Goal: Find specific page/section: Find specific page/section

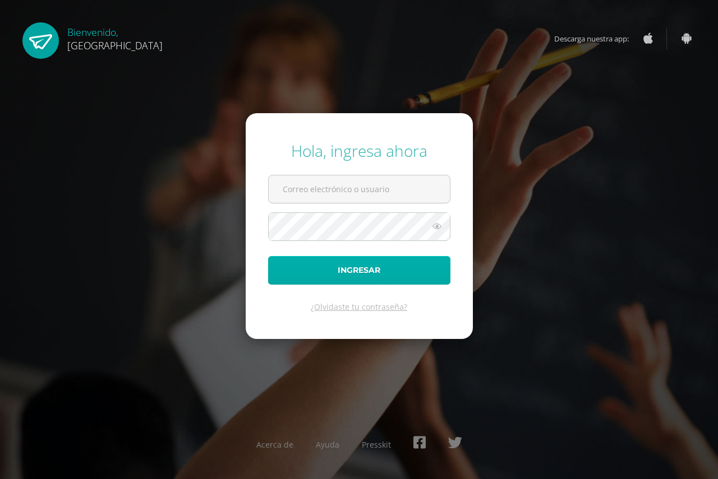
type input "[EMAIL_ADDRESS][DOMAIN_NAME]"
click at [357, 269] on button "Ingresar" at bounding box center [359, 270] width 182 height 29
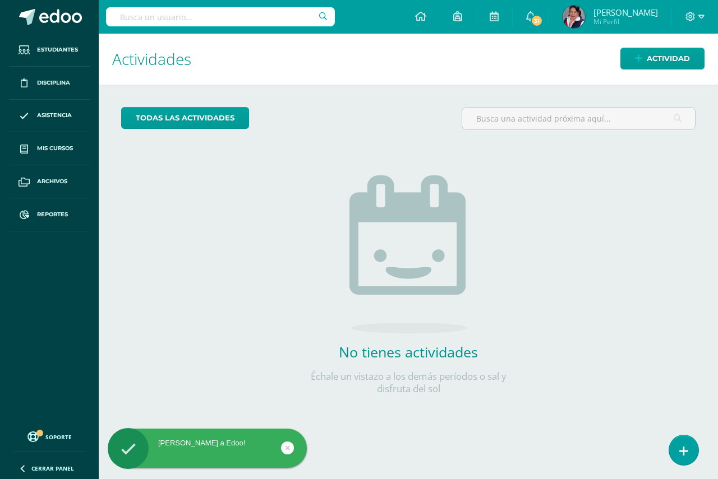
click at [124, 17] on input "text" at bounding box center [220, 16] width 229 height 19
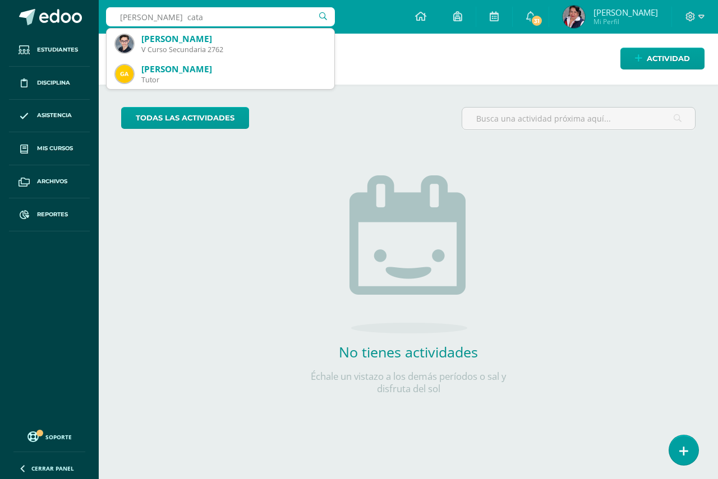
type input "cifuentes catal"
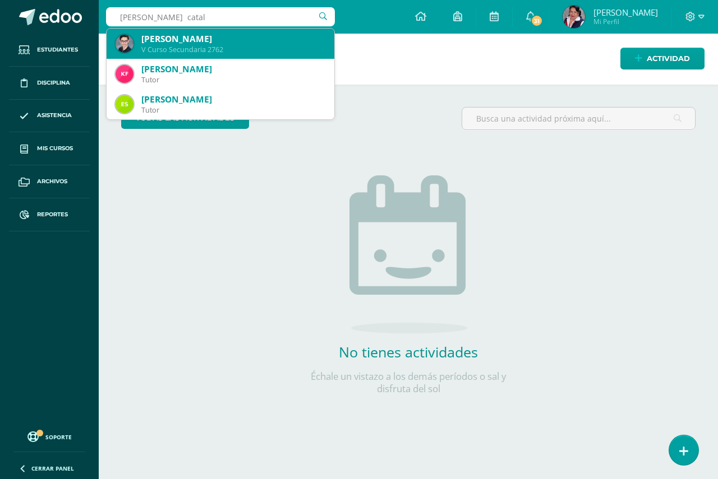
click at [207, 45] on div "V Curso Secundaria 2762" at bounding box center [233, 50] width 184 height 10
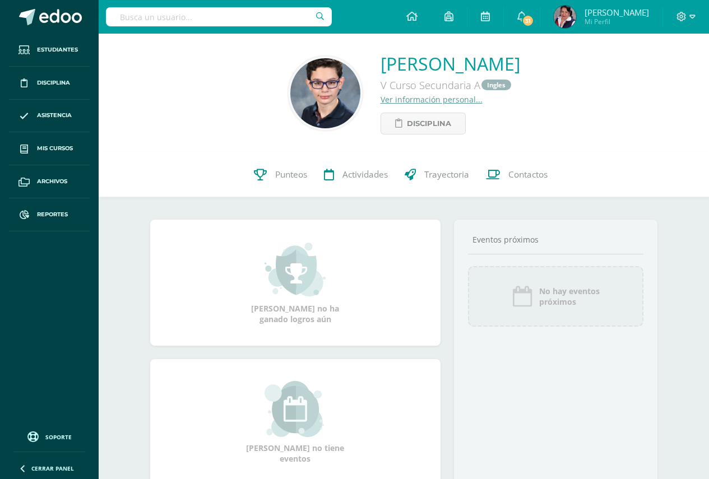
click at [381, 101] on link "Ver información personal..." at bounding box center [432, 99] width 102 height 11
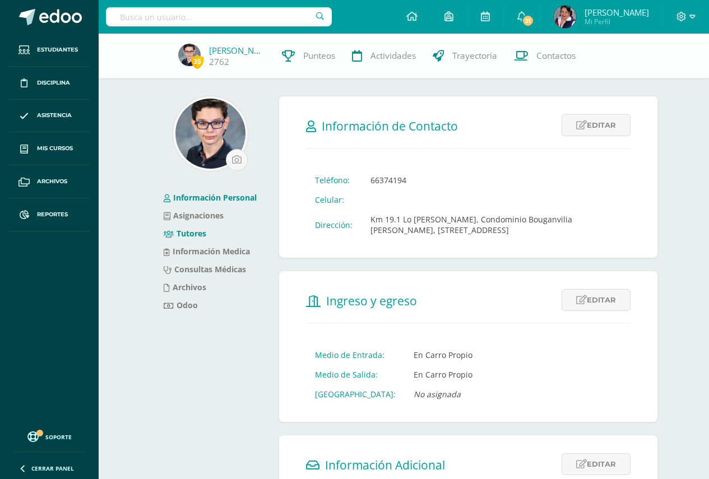
click at [193, 235] on link "Tutores" at bounding box center [185, 233] width 43 height 11
